Goal: Task Accomplishment & Management: Manage account settings

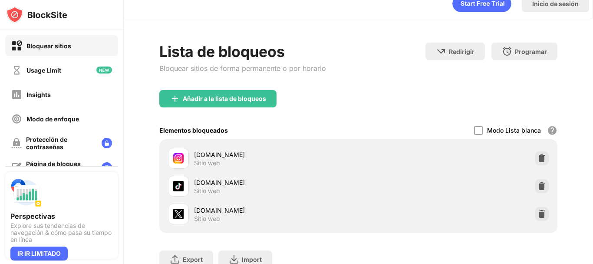
scroll to position [43, 0]
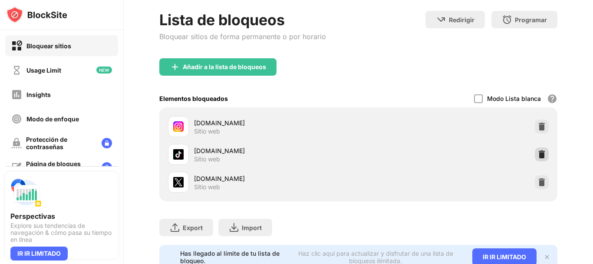
click at [537, 156] on img at bounding box center [541, 154] width 9 height 9
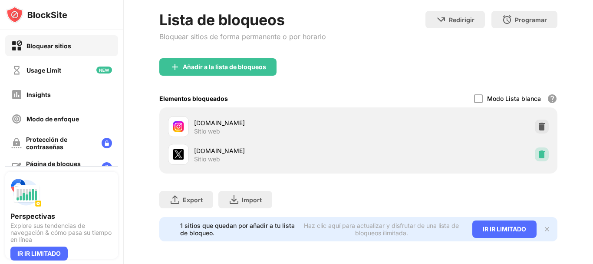
click at [537, 156] on img at bounding box center [541, 154] width 9 height 9
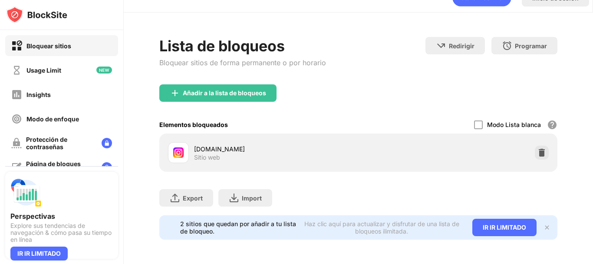
click at [237, 96] on div "Añadir a la lista de bloqueos" at bounding box center [358, 99] width 398 height 31
click at [237, 91] on div "Añadir a la lista de bloqueos" at bounding box center [217, 92] width 117 height 17
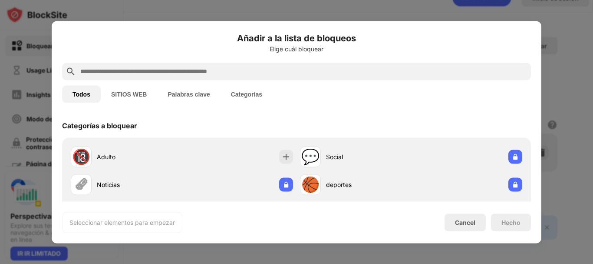
click at [257, 75] on input "text" at bounding box center [303, 71] width 448 height 10
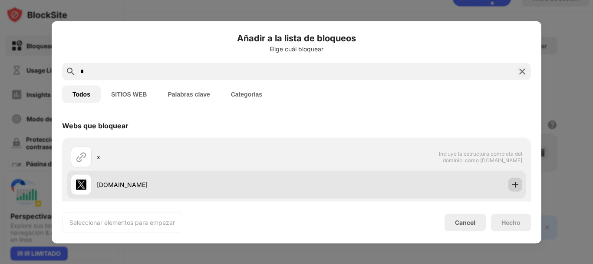
type input "*"
click at [511, 183] on img at bounding box center [515, 184] width 9 height 9
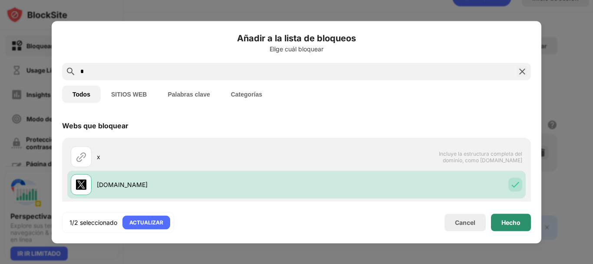
click at [519, 220] on div "Hecho" at bounding box center [510, 221] width 19 height 7
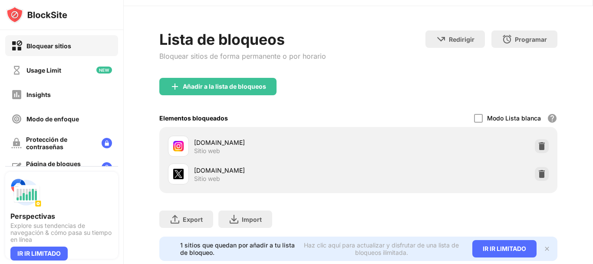
scroll to position [43, 0]
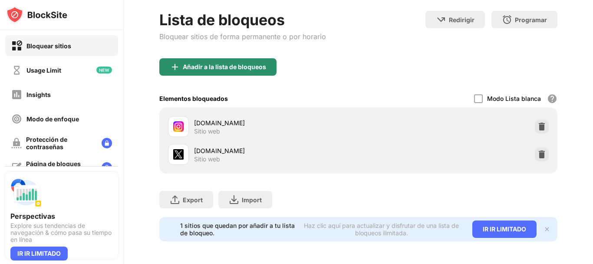
click at [221, 73] on div "Añadir a la lista de bloqueos" at bounding box center [217, 66] width 117 height 17
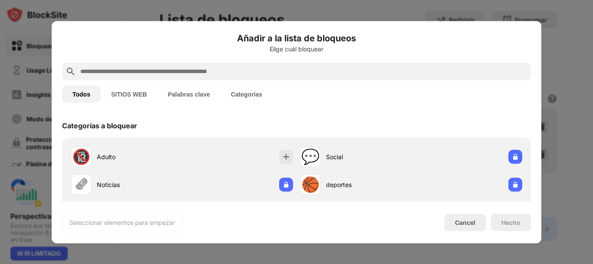
click at [243, 67] on input "text" at bounding box center [303, 71] width 448 height 10
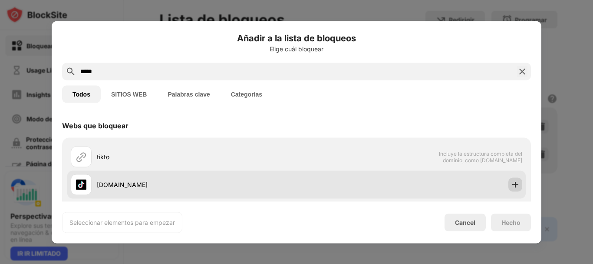
type input "*****"
click at [511, 185] on img at bounding box center [515, 184] width 9 height 9
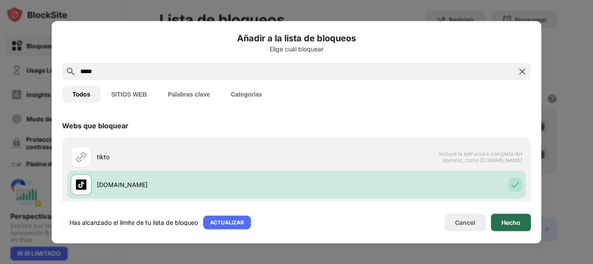
click at [517, 221] on div "Hecho" at bounding box center [510, 221] width 19 height 7
